Goal: Information Seeking & Learning: Learn about a topic

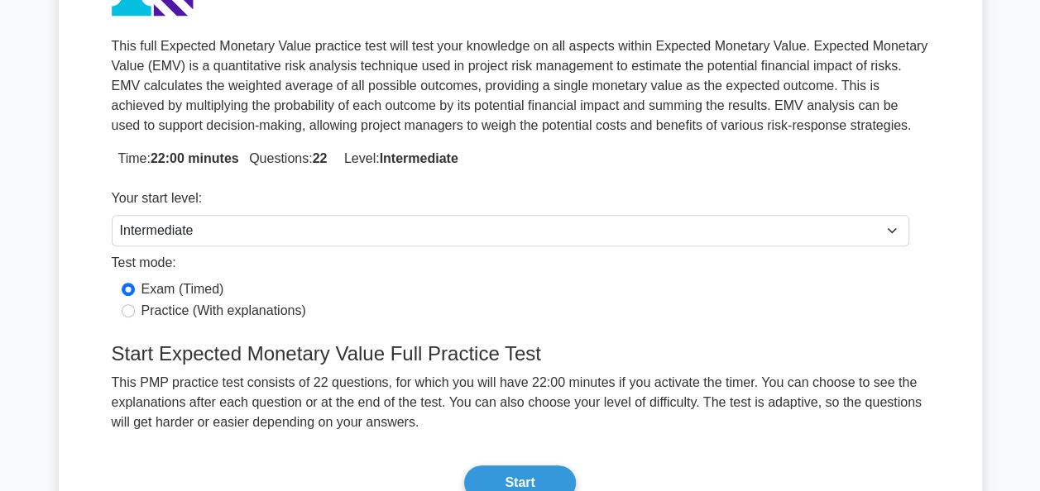
scroll to position [307, 0]
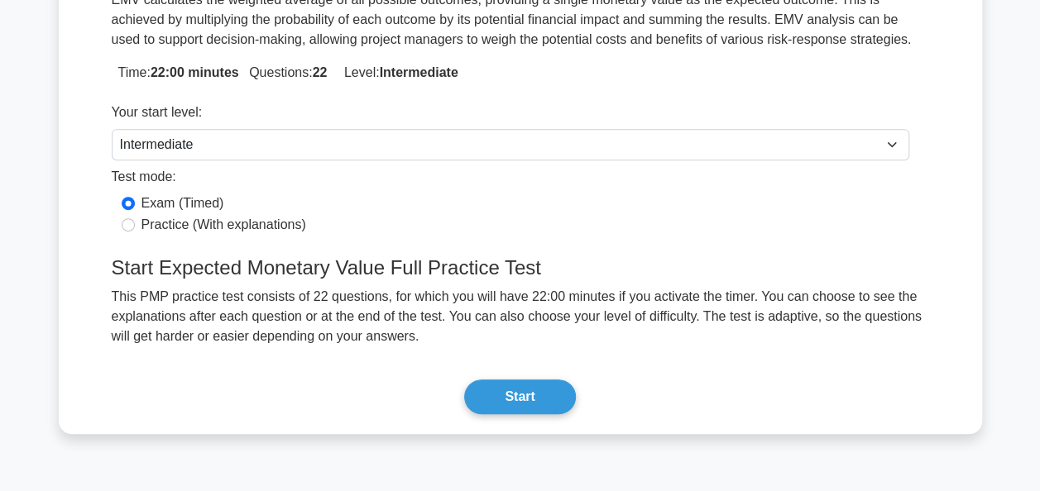
click at [146, 223] on label "Practice (With explanations)" at bounding box center [223, 225] width 165 height 20
click at [135, 223] on input "Practice (With explanations)" at bounding box center [128, 224] width 13 height 13
radio input "true"
click at [481, 397] on button "Start" at bounding box center [519, 397] width 111 height 35
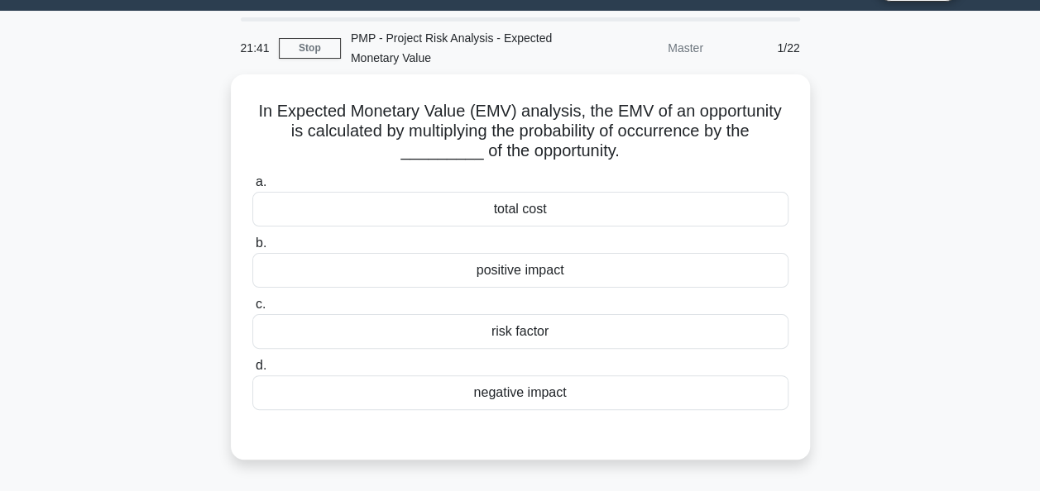
scroll to position [44, 0]
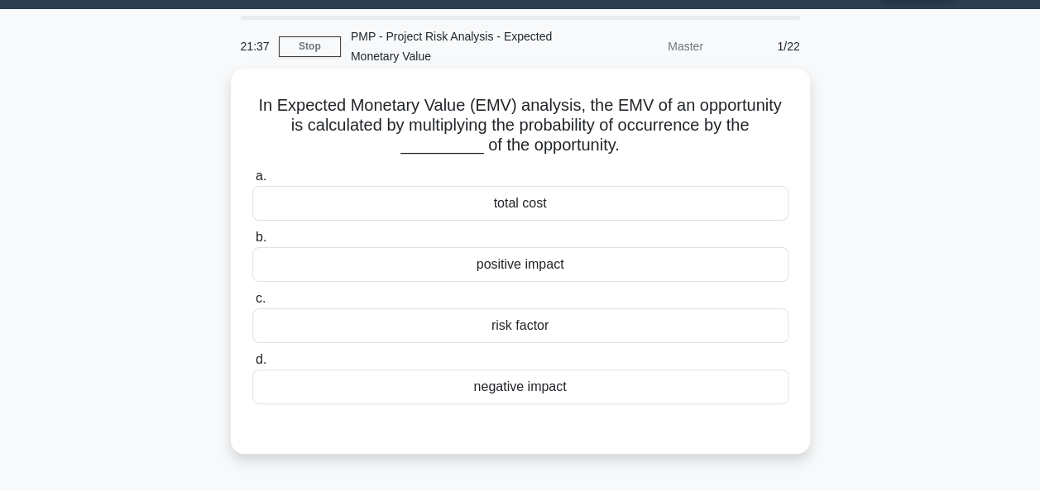
click at [562, 194] on div "total cost" at bounding box center [520, 203] width 536 height 35
click at [252, 182] on input "a. total cost" at bounding box center [252, 176] width 0 height 11
